Goal: Communication & Community: Answer question/provide support

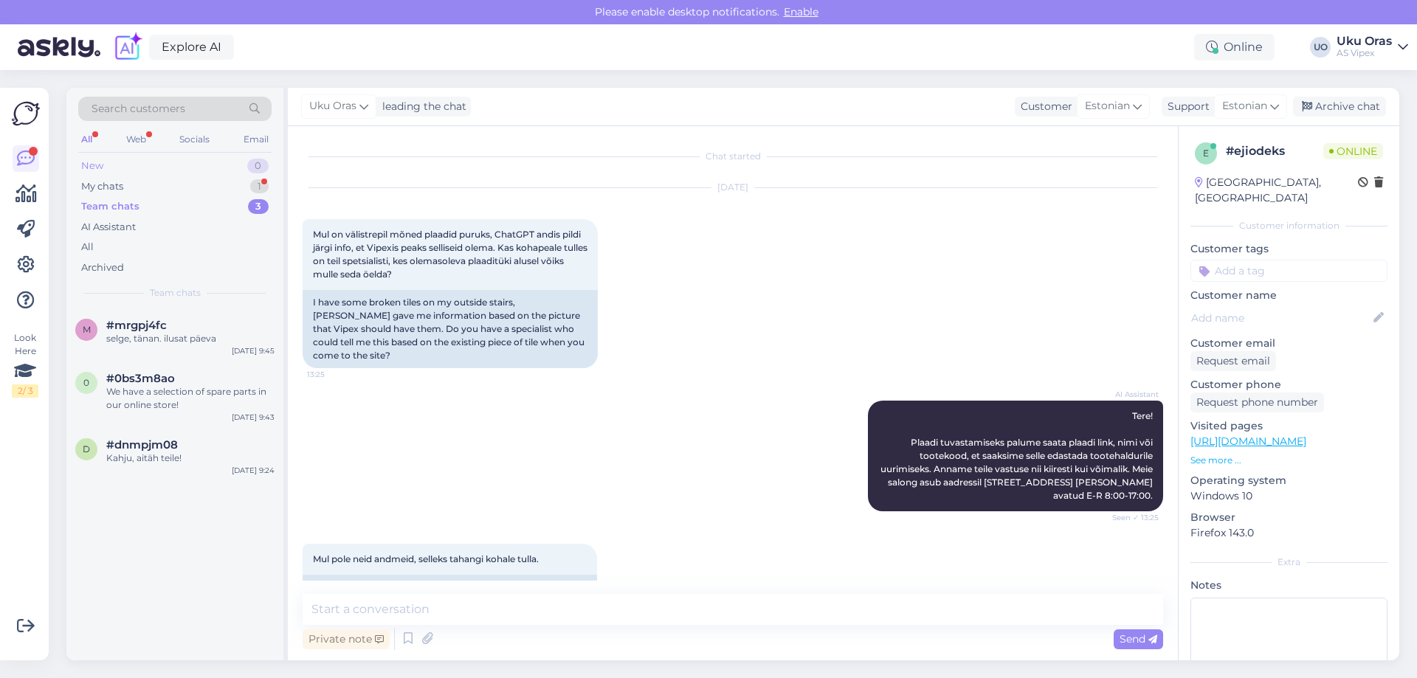
scroll to position [162, 0]
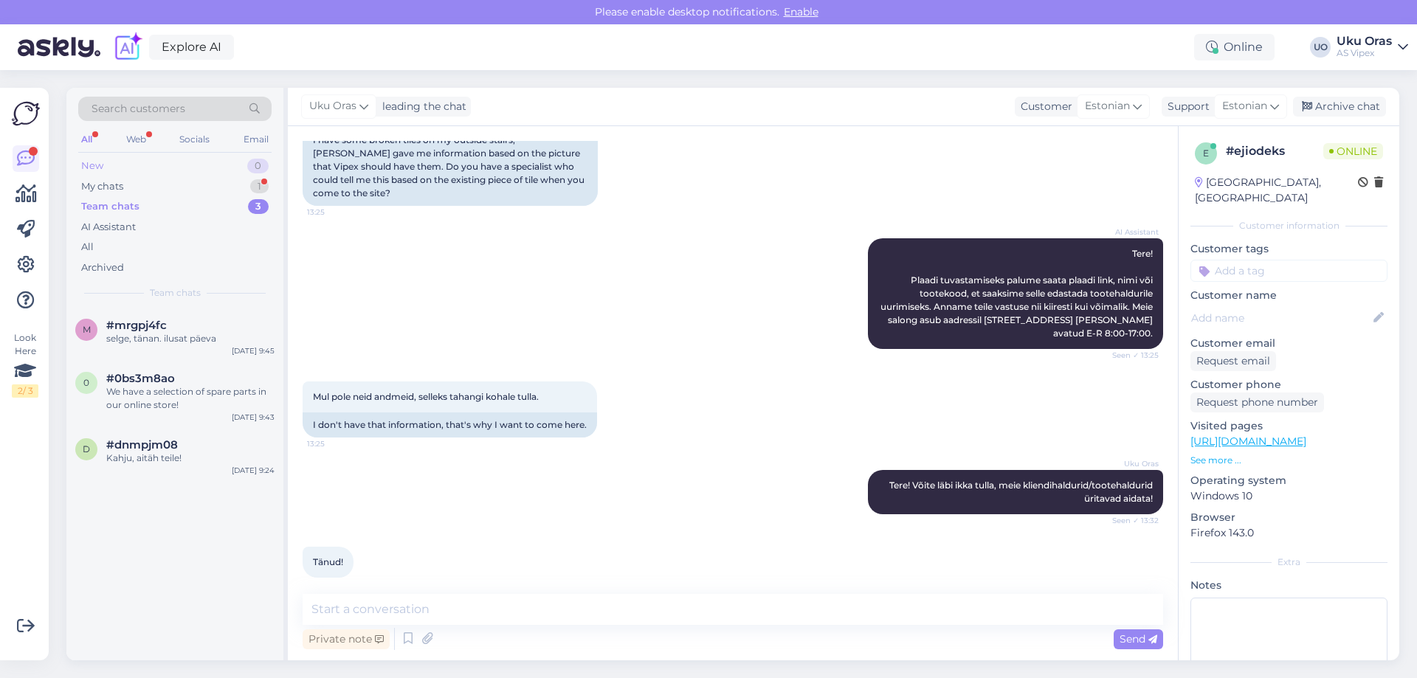
click at [130, 171] on div "New 0" at bounding box center [174, 166] width 193 height 21
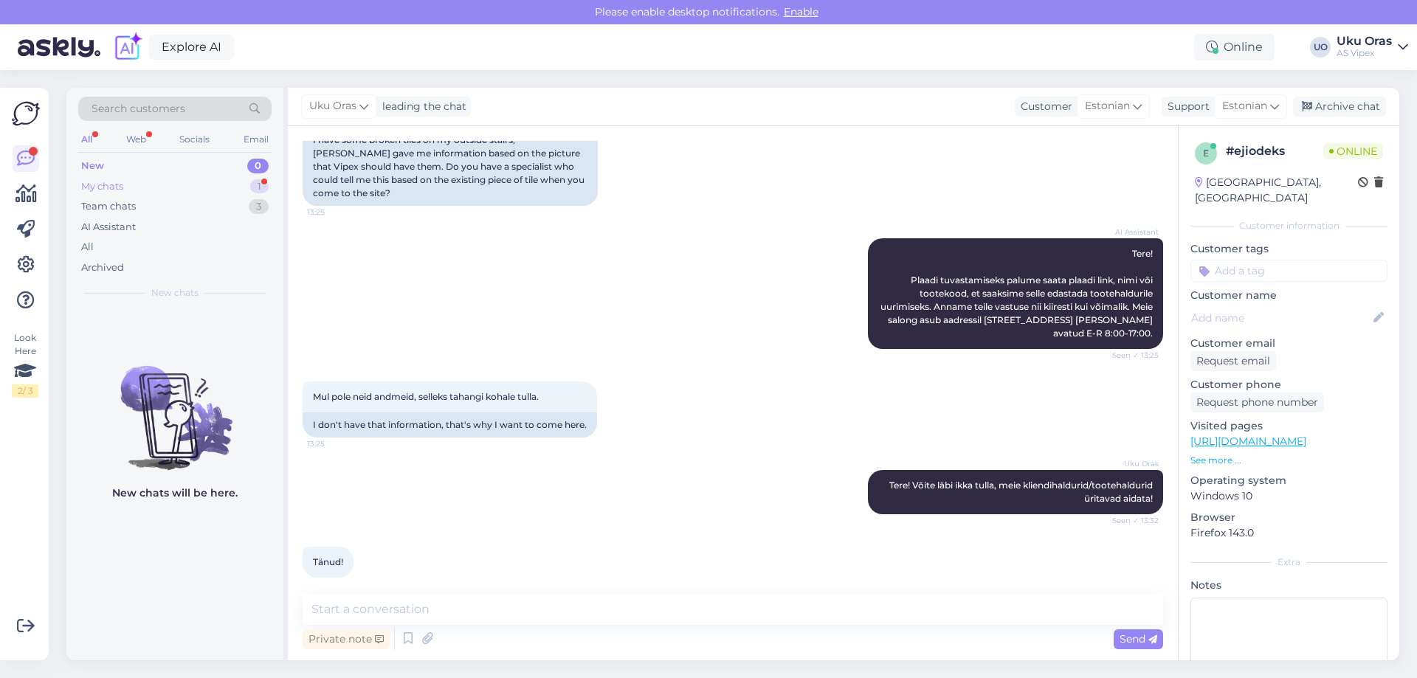
click at [130, 189] on div "My chats 1" at bounding box center [174, 186] width 193 height 21
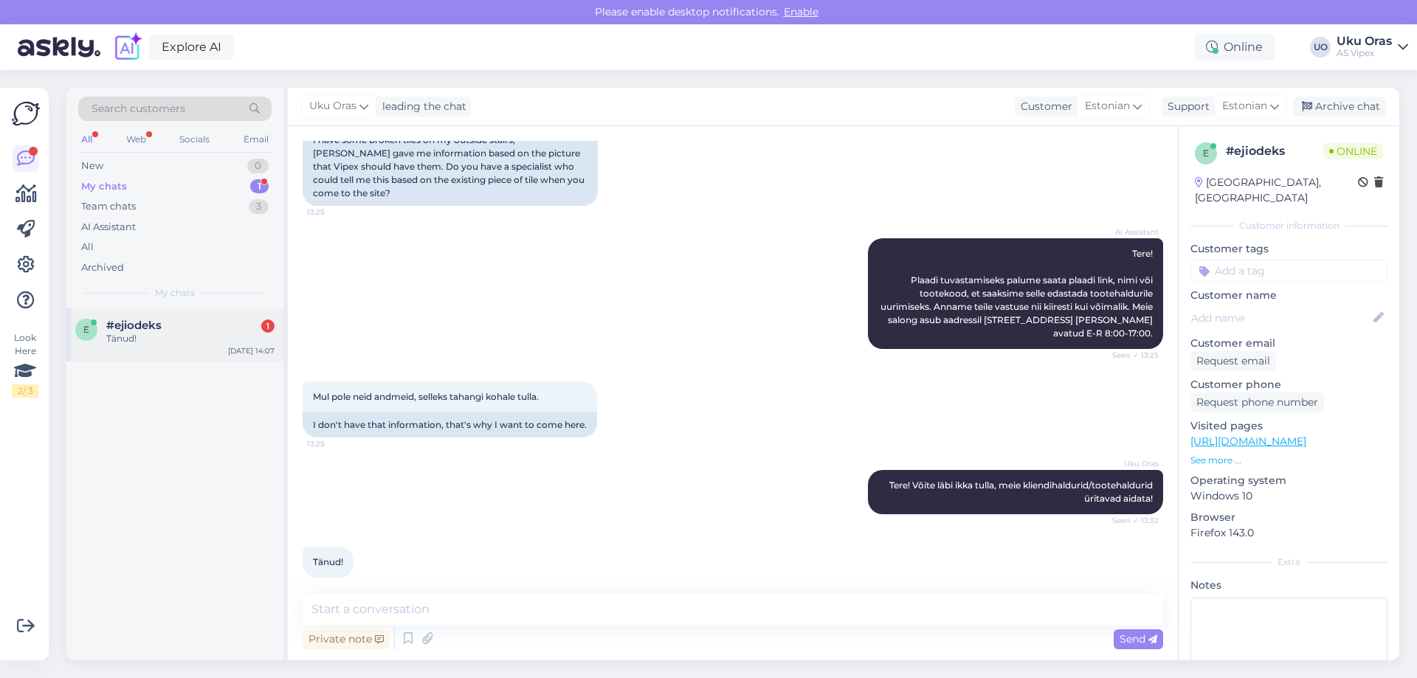
click at [156, 317] on div "e #ejiodeks 1 Tänud! [DATE] 14:07" at bounding box center [174, 334] width 217 height 53
click at [119, 208] on div "Team chats" at bounding box center [108, 206] width 55 height 15
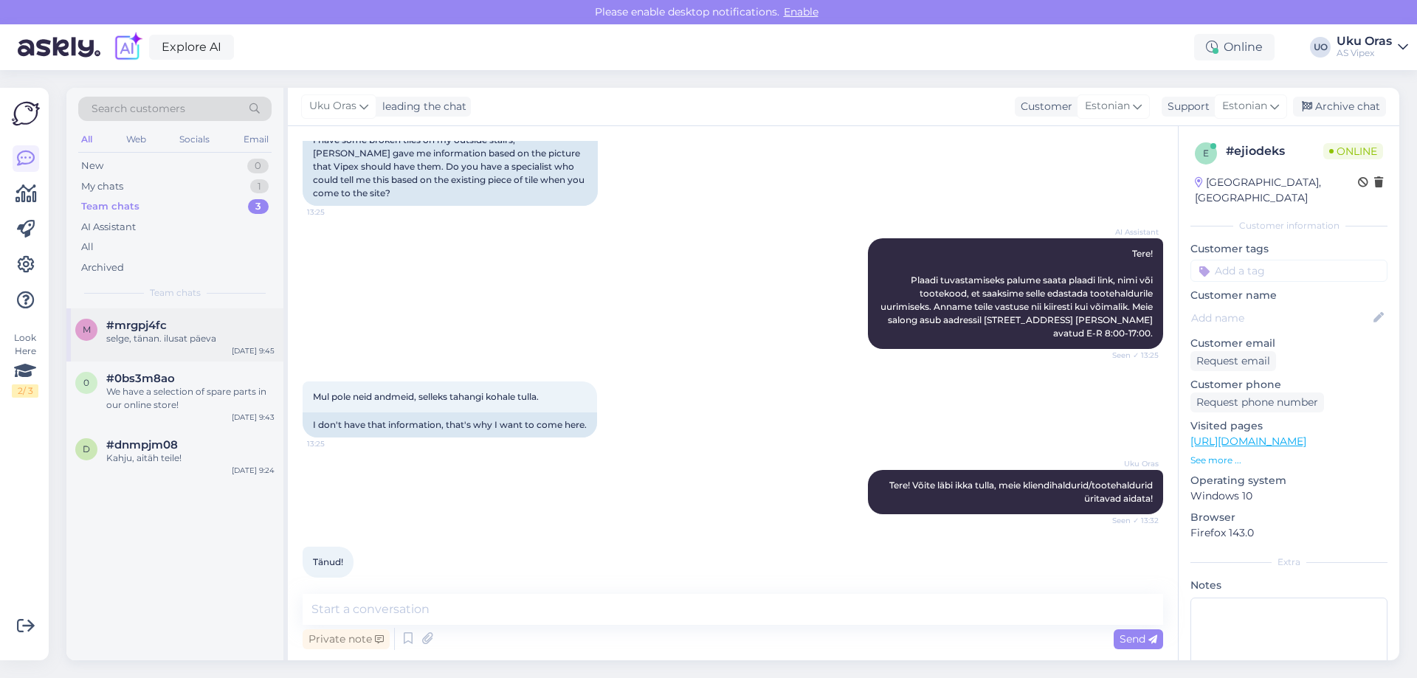
click at [192, 322] on div "#mrgpj4fc" at bounding box center [190, 325] width 168 height 13
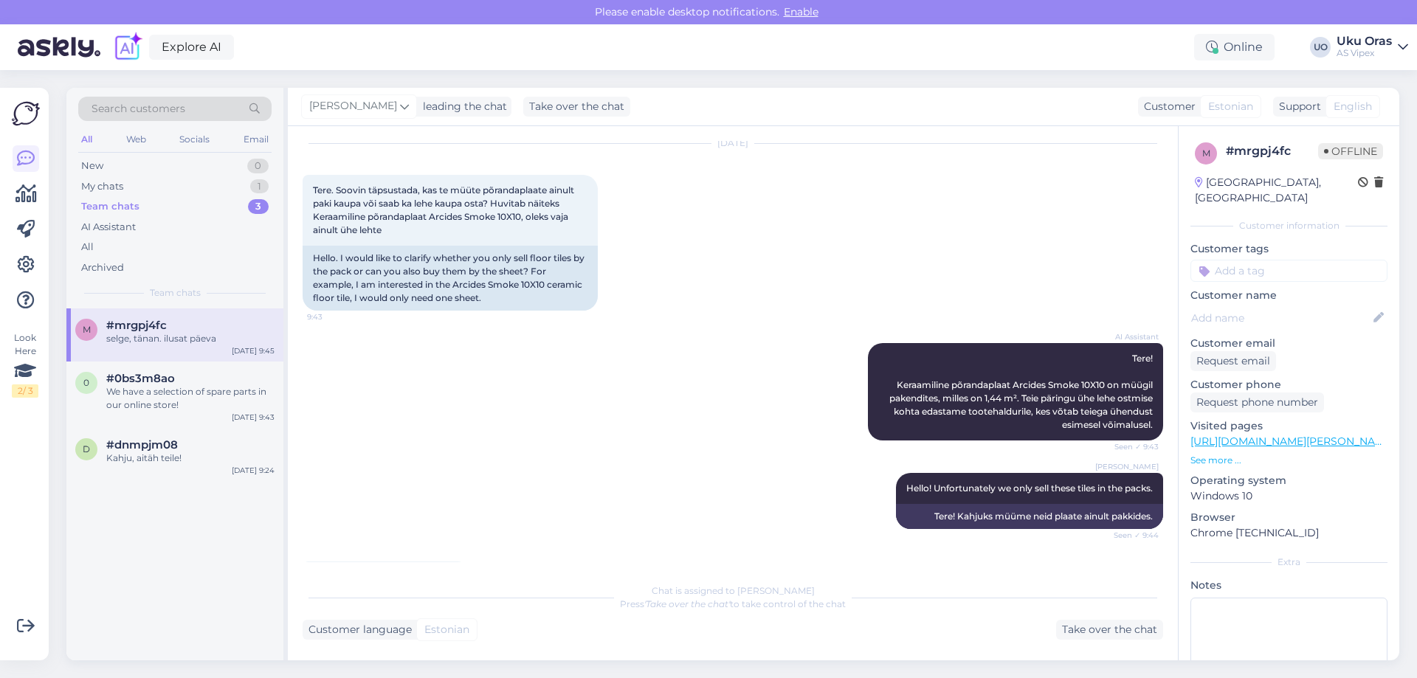
scroll to position [116, 0]
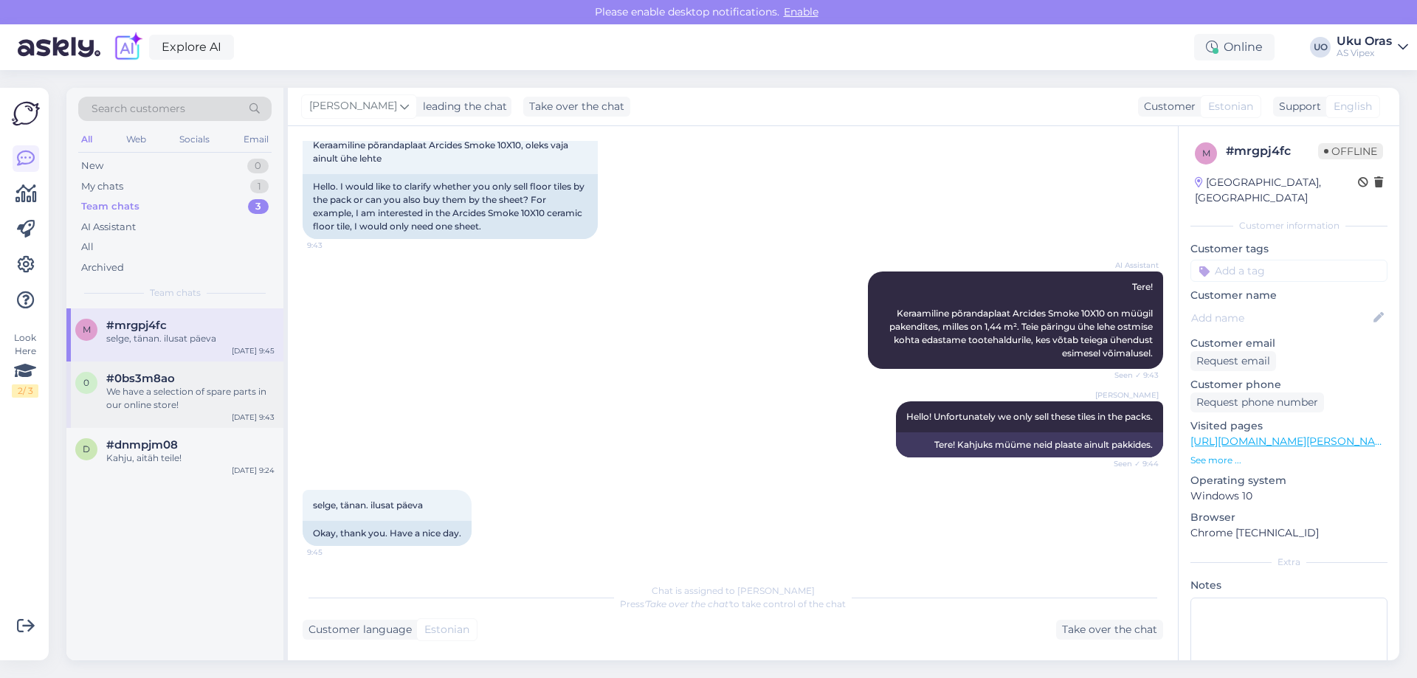
click at [134, 390] on div "We have a selection of spare parts in our online store!" at bounding box center [190, 398] width 168 height 27
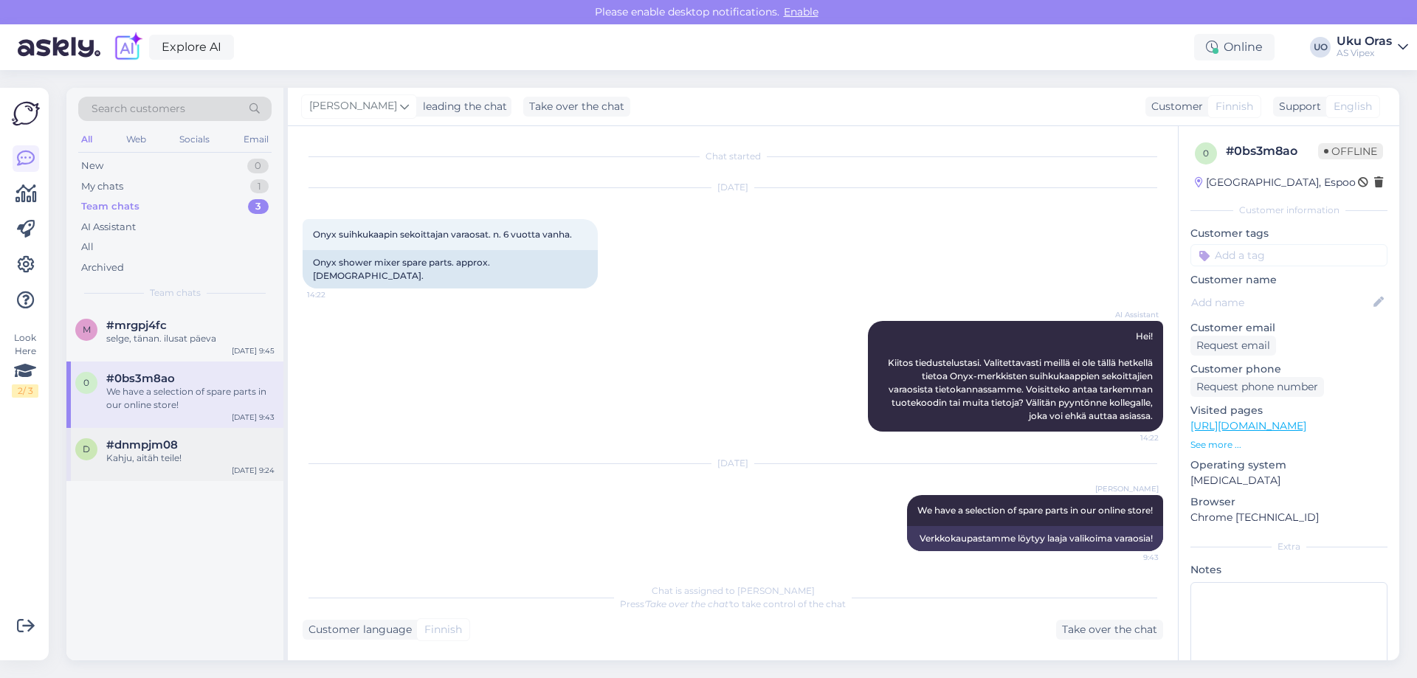
click at [170, 454] on div "Kahju, aitäh teile!" at bounding box center [190, 458] width 168 height 13
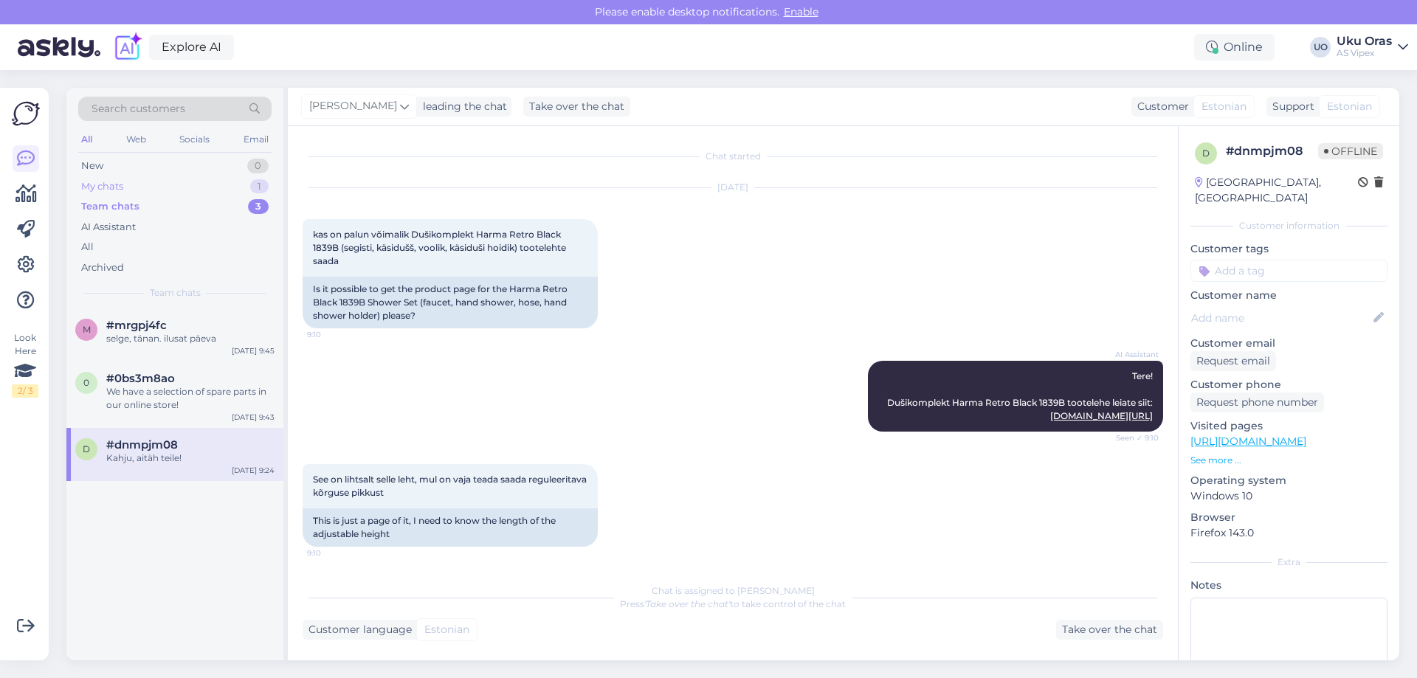
scroll to position [231, 0]
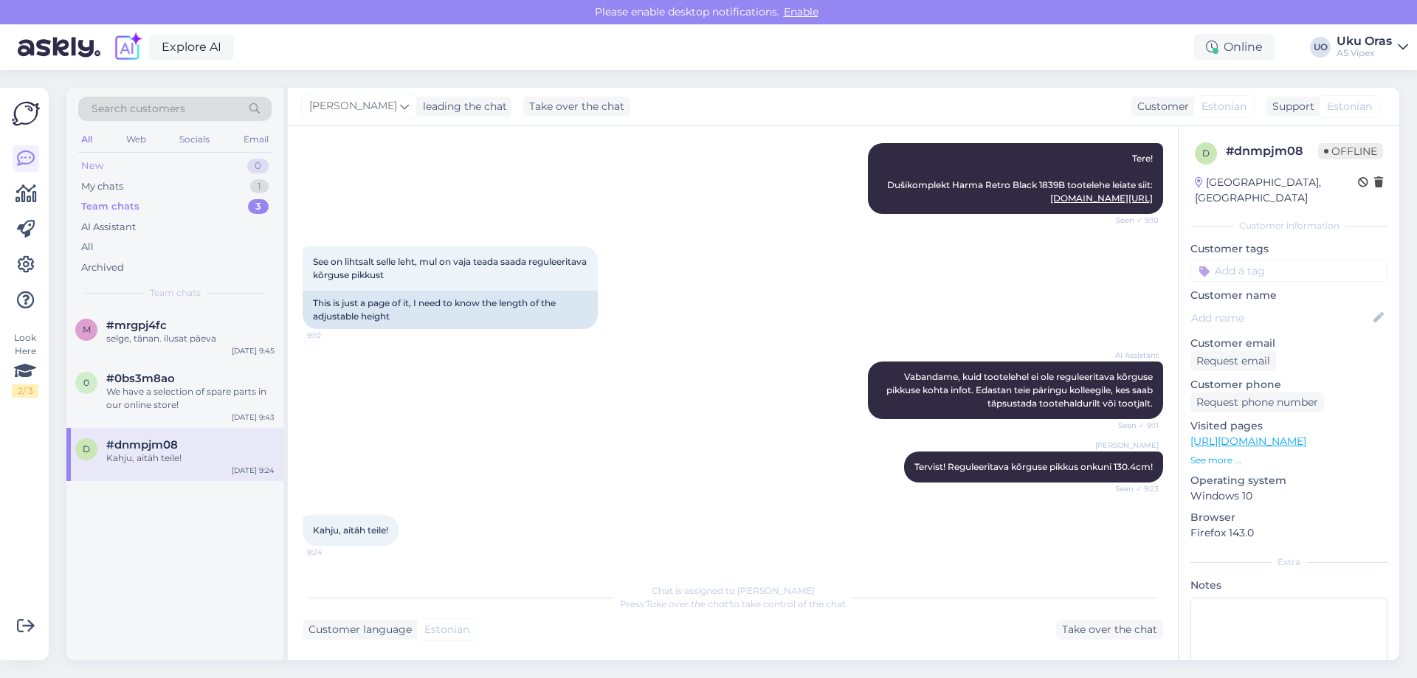
click at [152, 175] on div "New 0" at bounding box center [174, 166] width 193 height 21
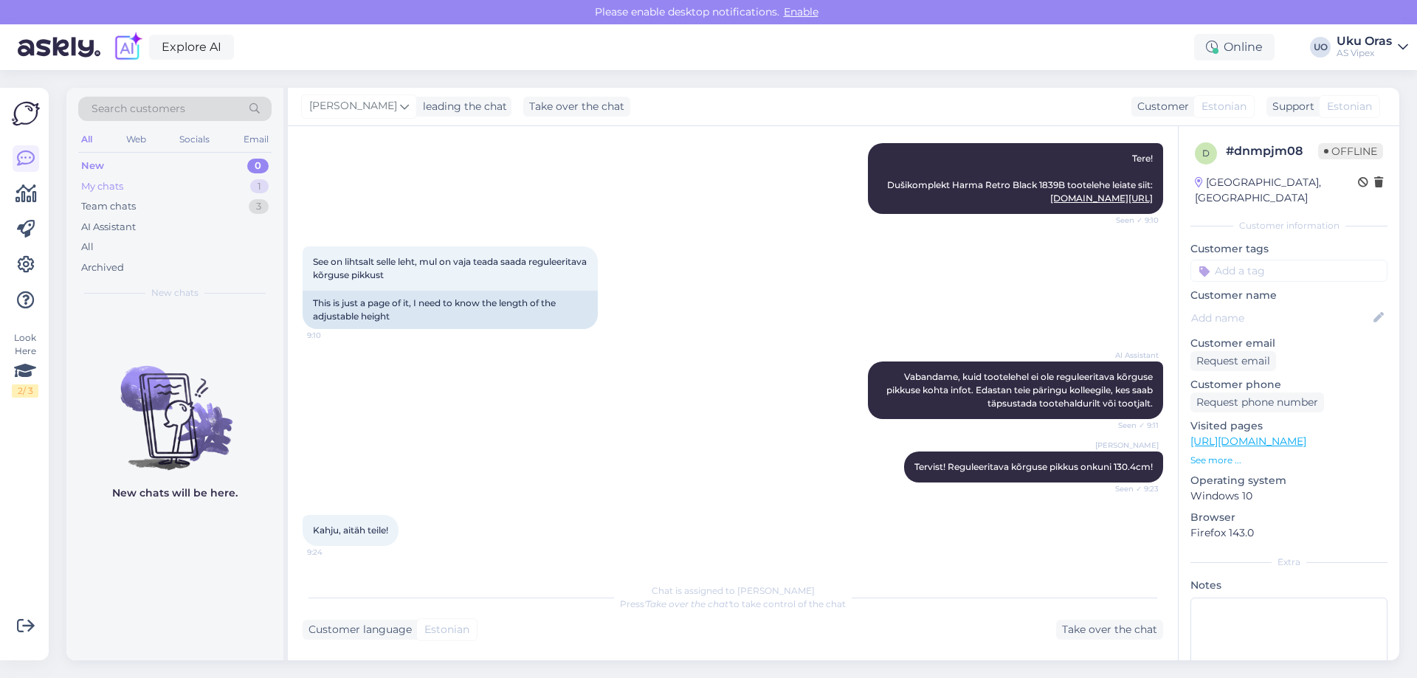
click at [152, 189] on div "My chats 1" at bounding box center [174, 186] width 193 height 21
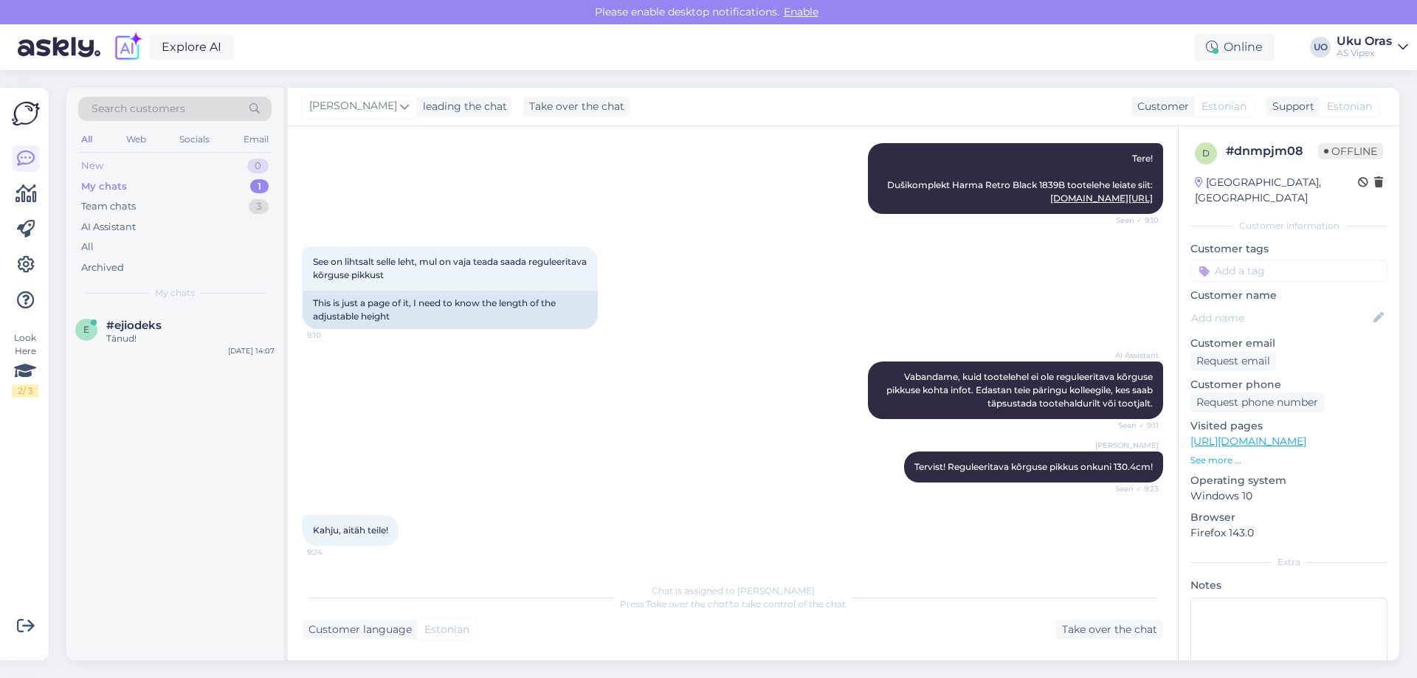
click at [148, 163] on div "New 0" at bounding box center [174, 166] width 193 height 21
